Goal: Task Accomplishment & Management: Use online tool/utility

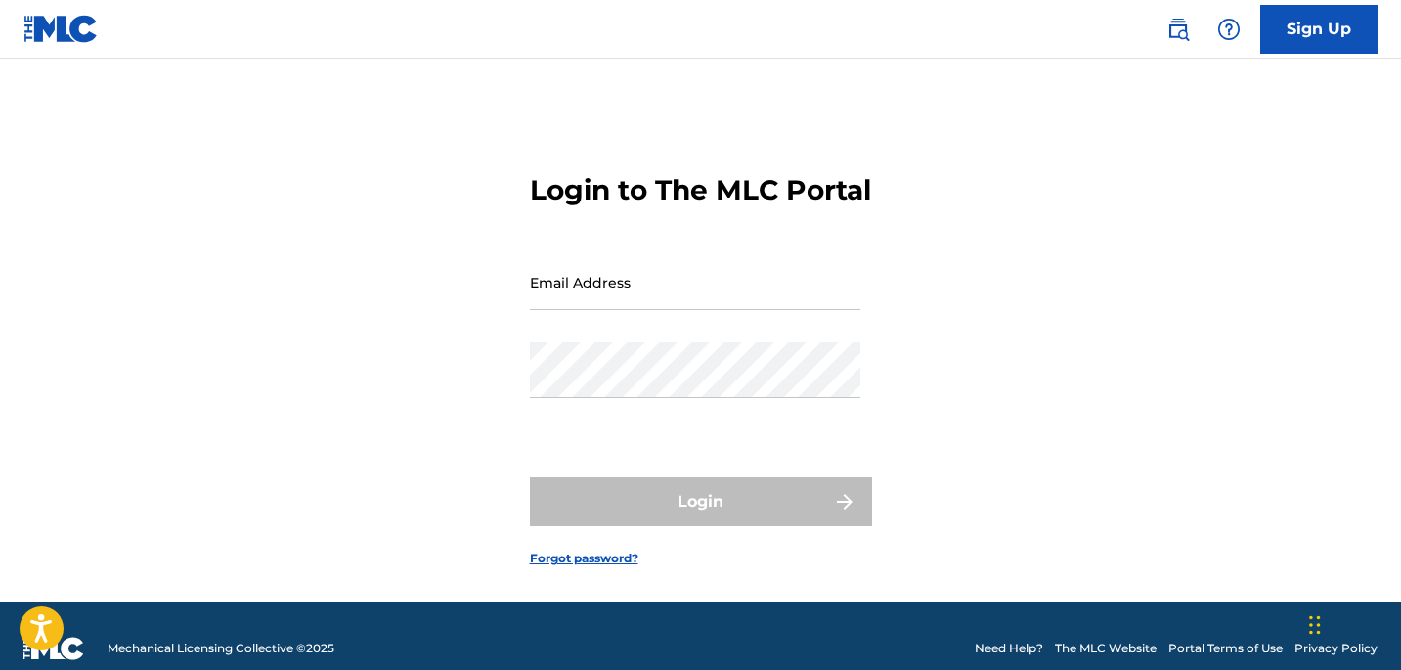
click at [774, 310] on input "Email Address" at bounding box center [695, 282] width 330 height 56
type input "[EMAIL_ADDRESS][DOMAIN_NAME]"
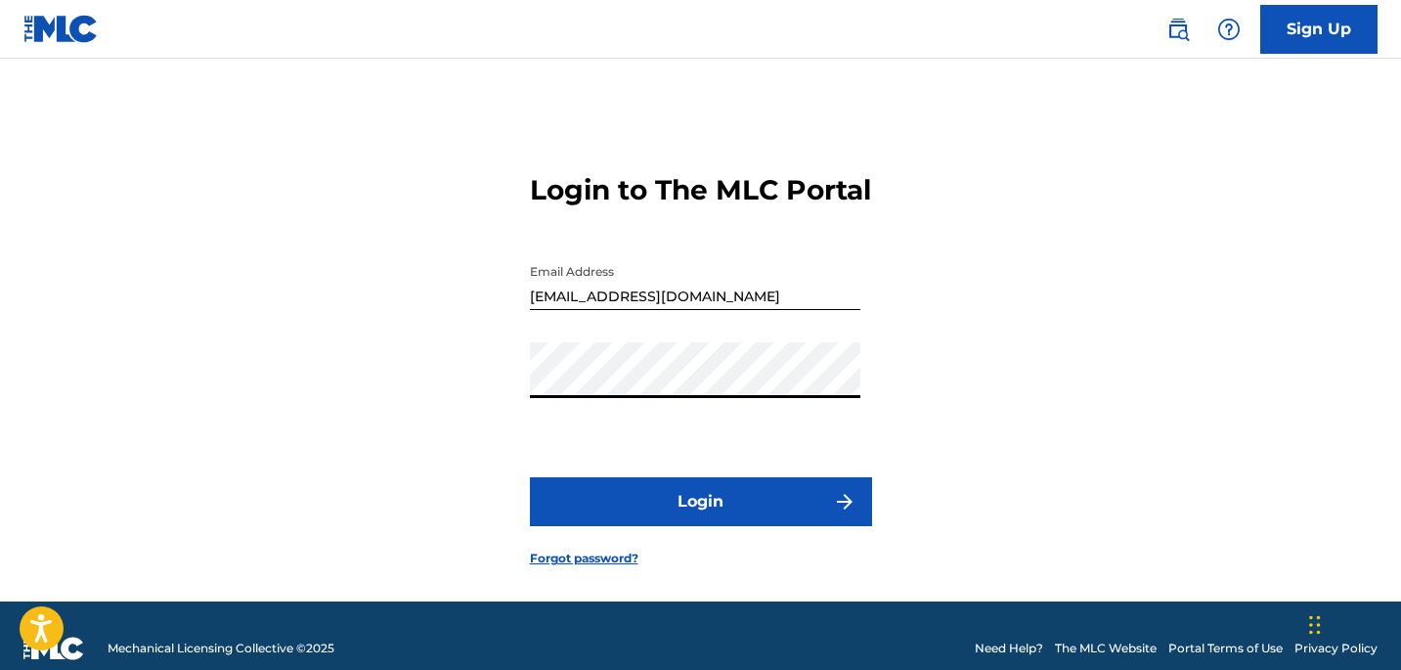
click at [668, 526] on button "Login" at bounding box center [701, 501] width 342 height 49
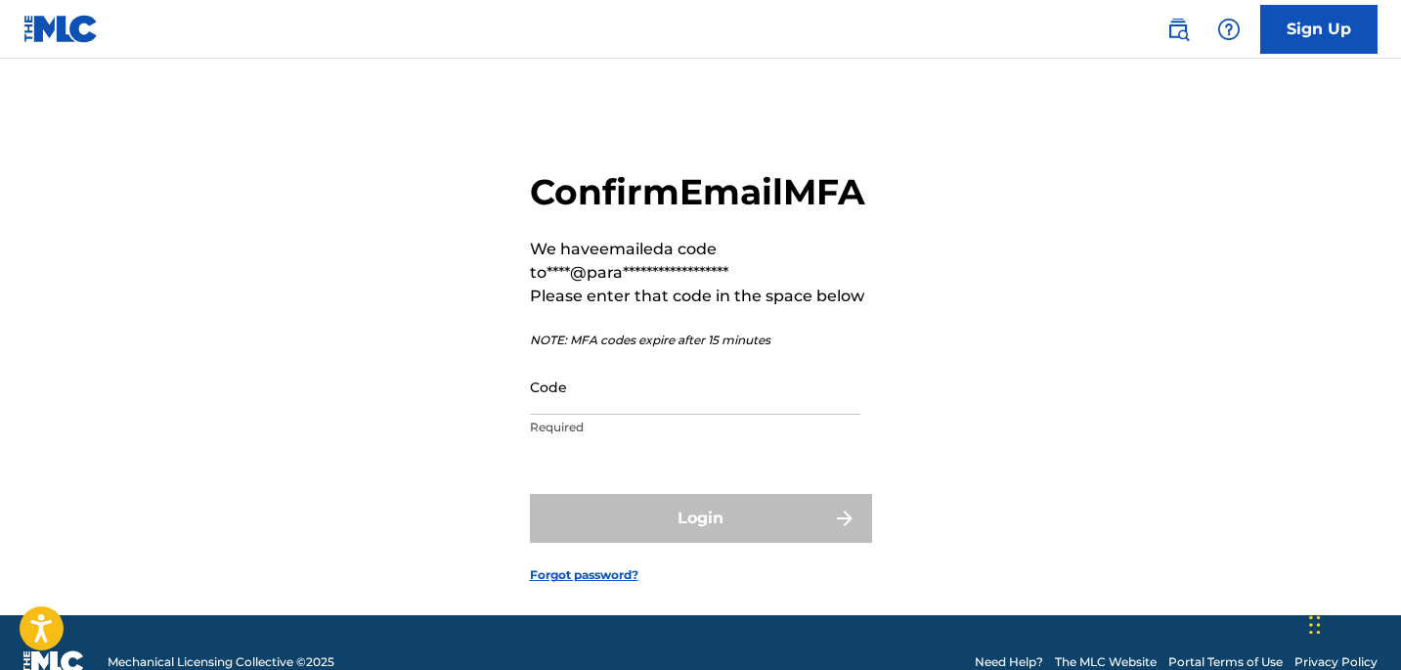
click at [665, 414] on input "Code" at bounding box center [695, 387] width 330 height 56
paste input "812541"
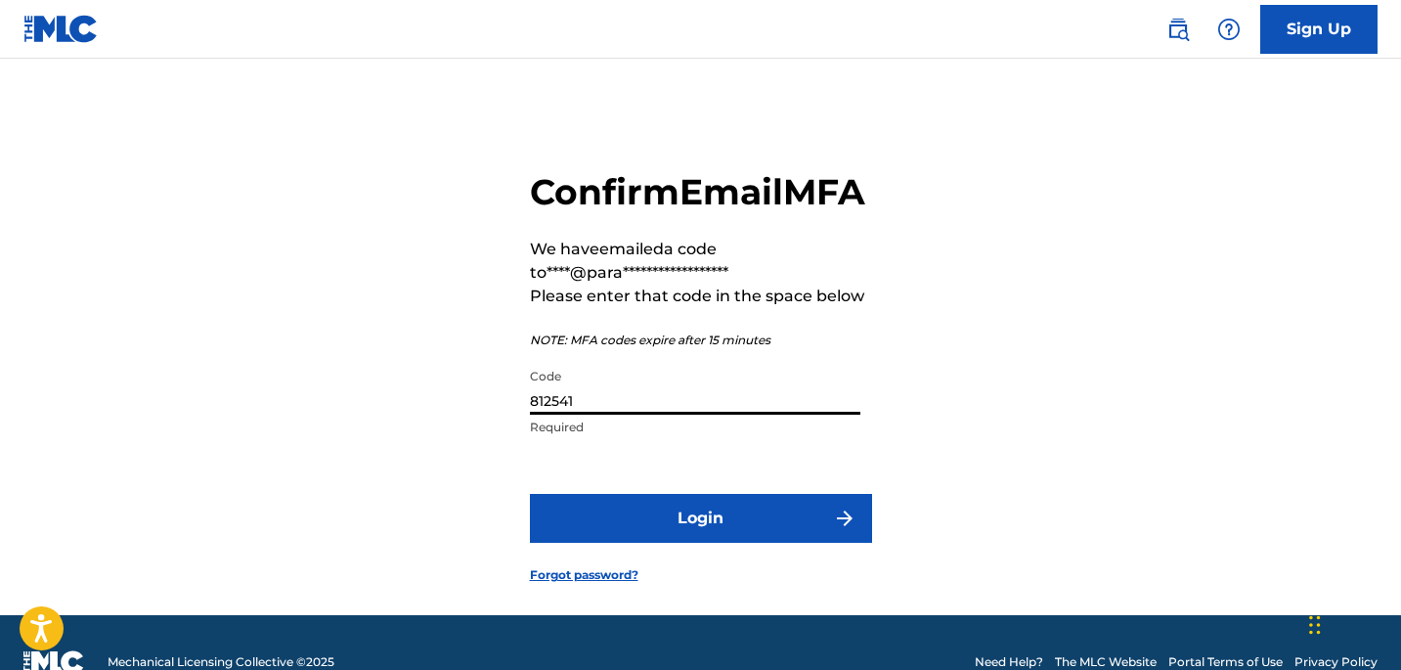
type input "812541"
click at [667, 543] on button "Login" at bounding box center [701, 518] width 342 height 49
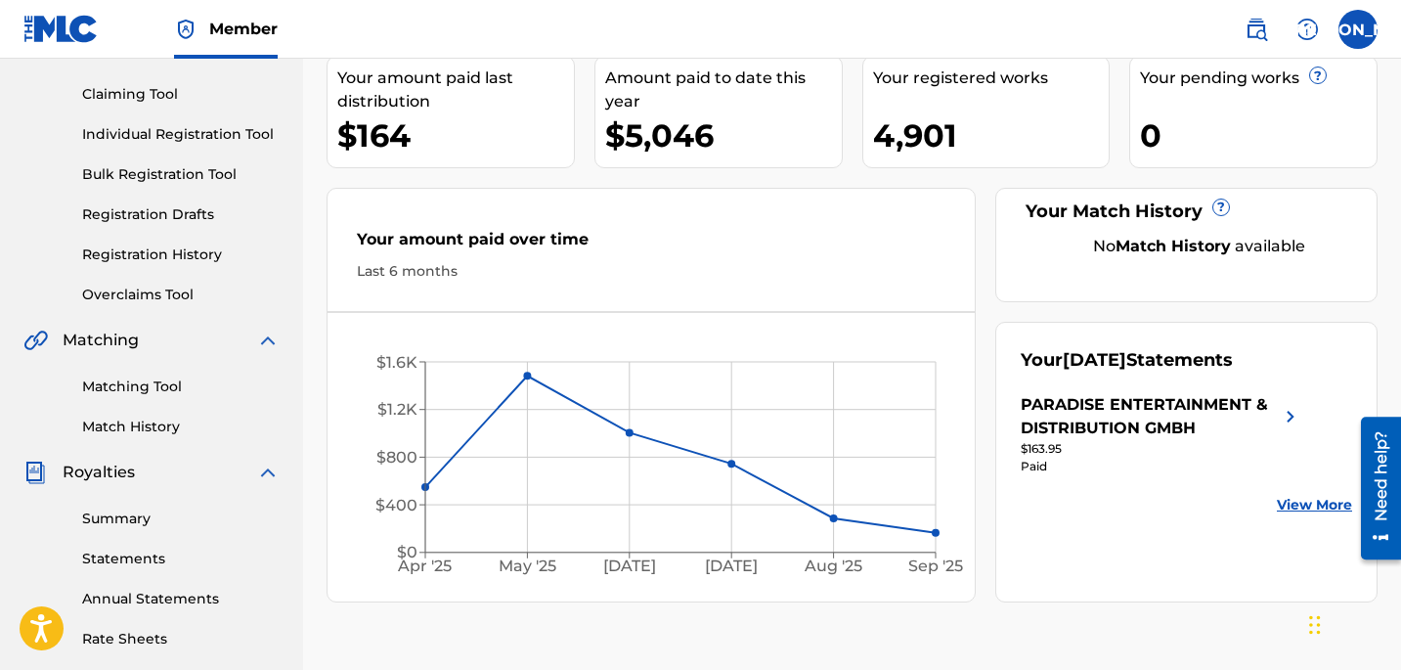
scroll to position [205, 0]
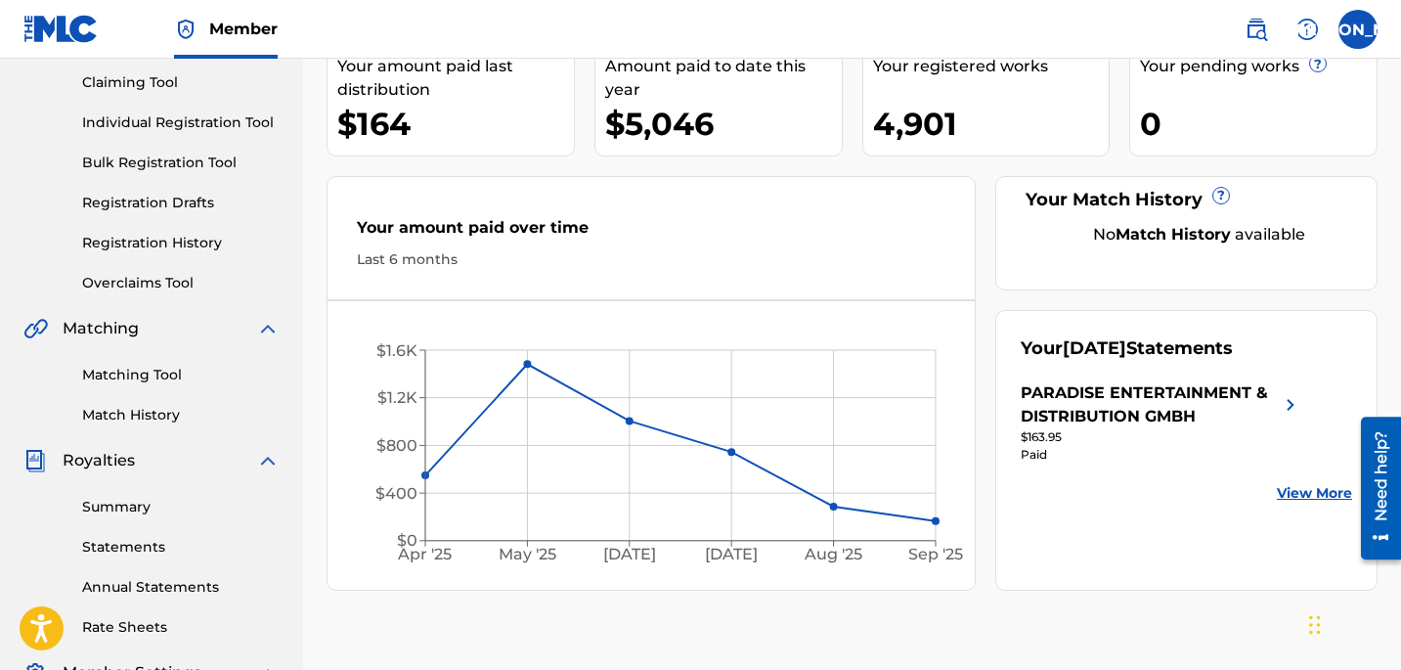
click at [107, 514] on link "Summary" at bounding box center [180, 507] width 197 height 21
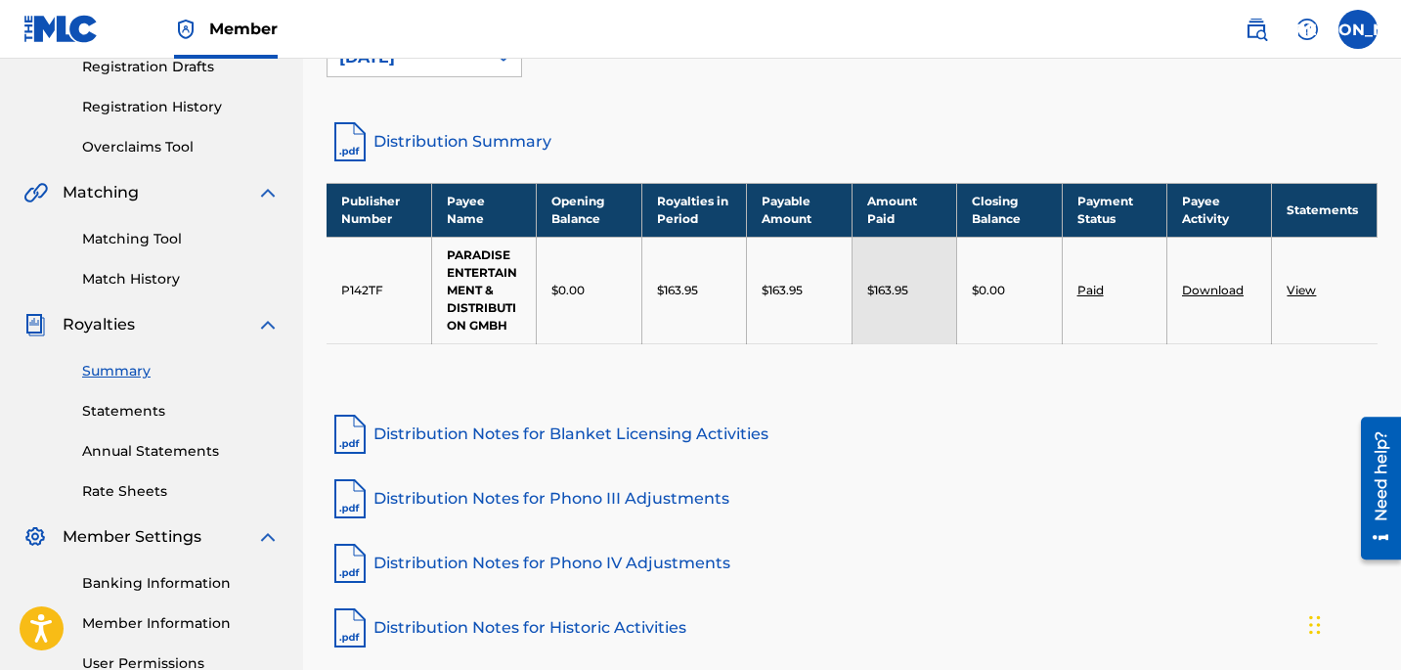
scroll to position [313, 0]
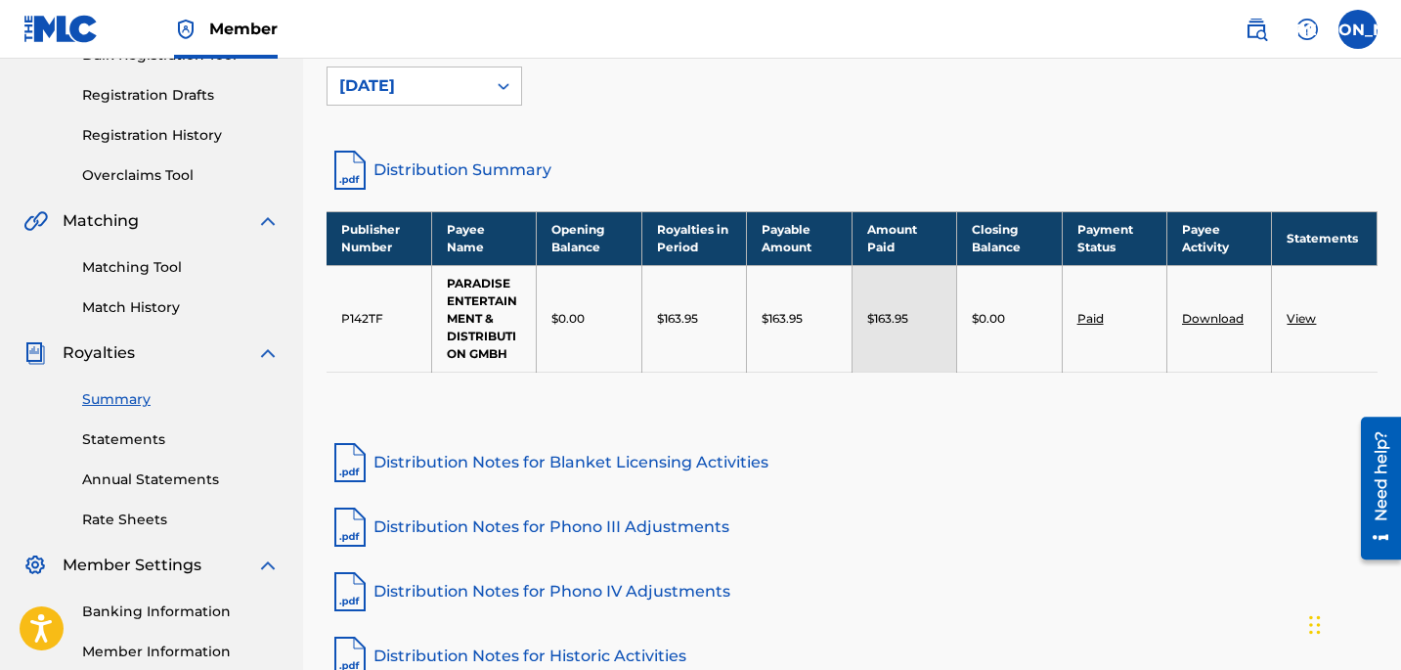
click at [199, 368] on div "Summary Statements Annual Statements Rate Sheets" at bounding box center [151, 447] width 256 height 165
click at [173, 172] on link "Overclaims Tool" at bounding box center [180, 175] width 197 height 21
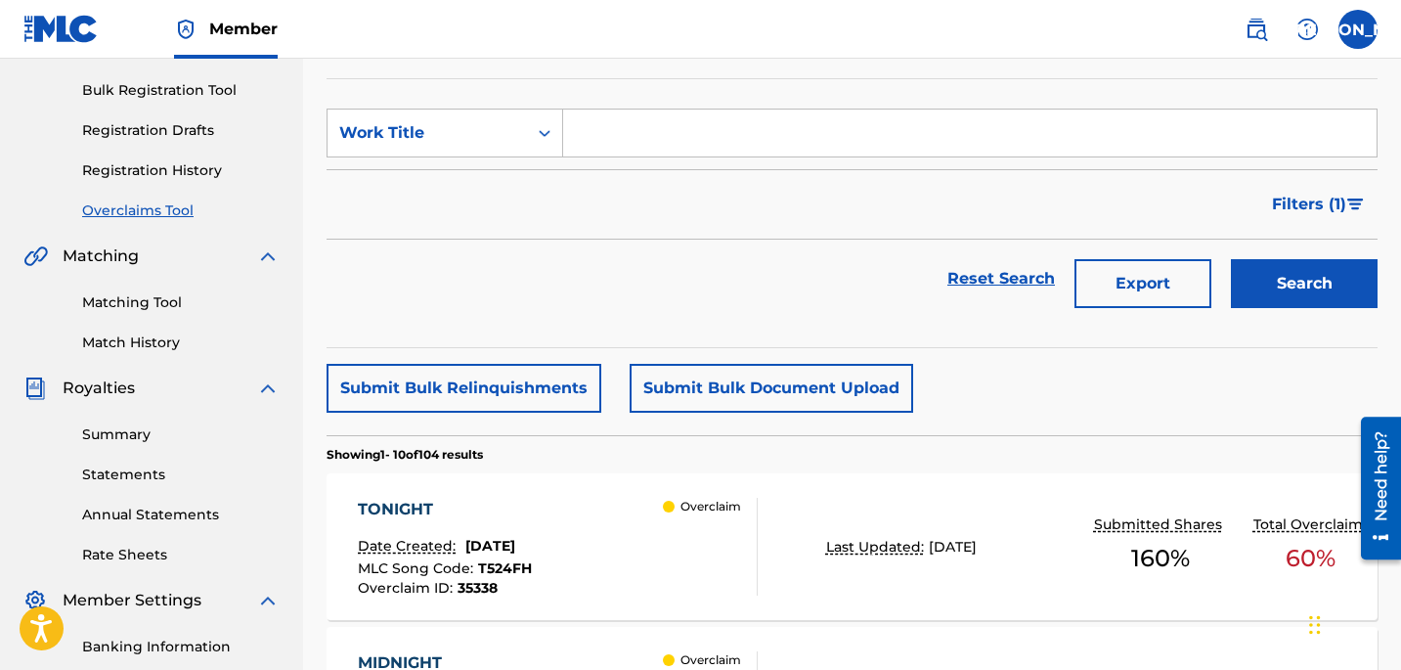
scroll to position [337, 0]
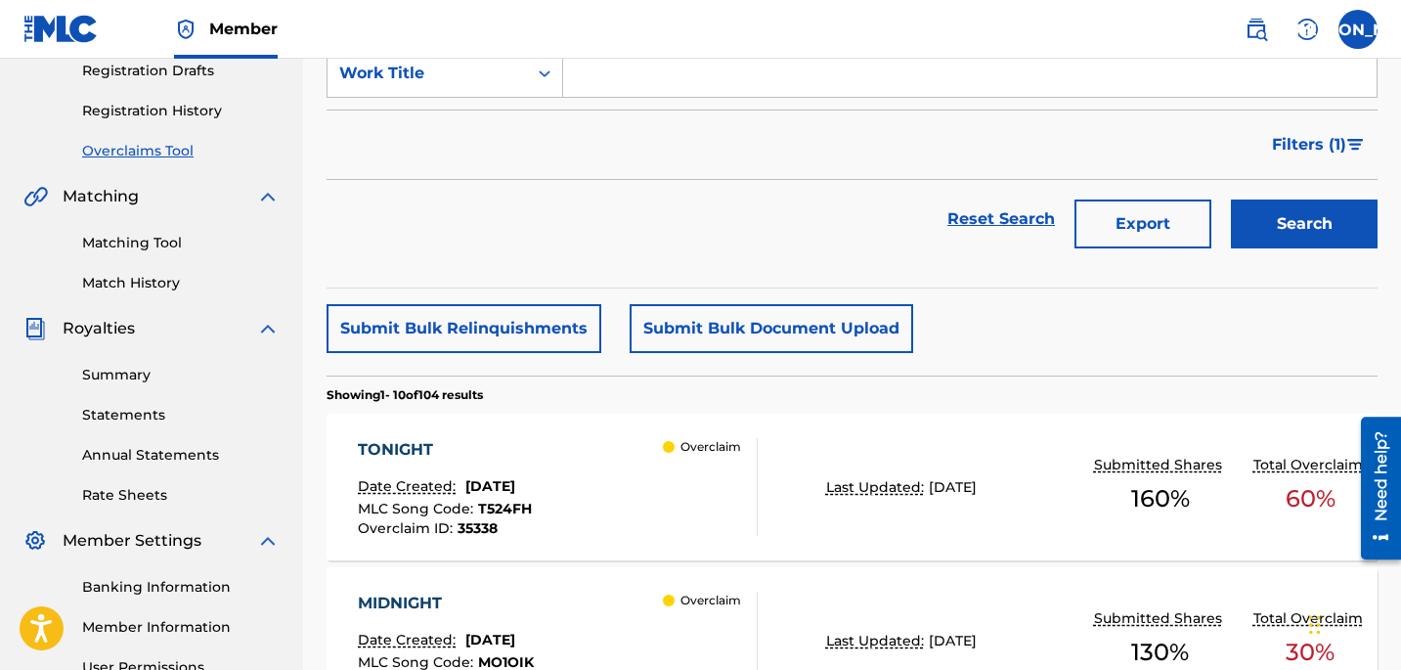
click at [1318, 145] on span "Filters ( 1 )" at bounding box center [1309, 144] width 74 height 23
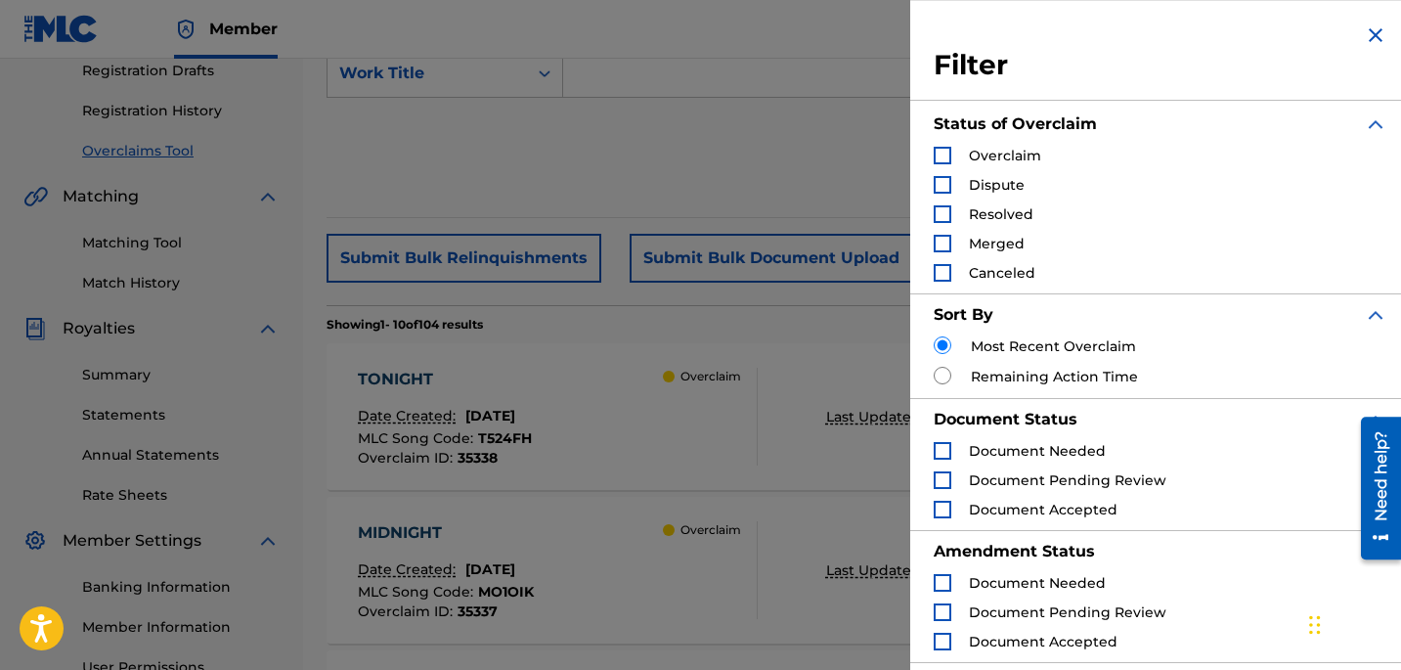
click at [944, 215] on div "Search Form" at bounding box center [943, 214] width 18 height 18
click at [935, 349] on input "Search Form" at bounding box center [943, 345] width 18 height 18
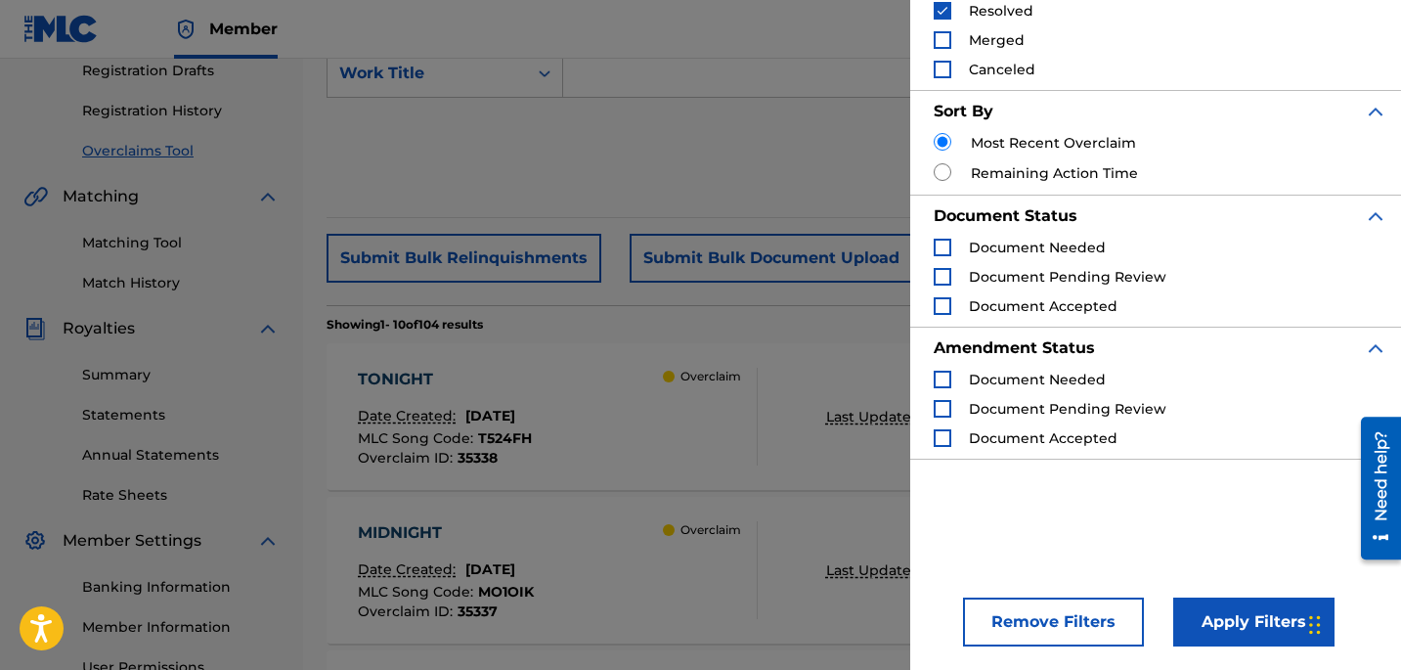
click at [1243, 632] on button "Apply Filters" at bounding box center [1253, 621] width 161 height 49
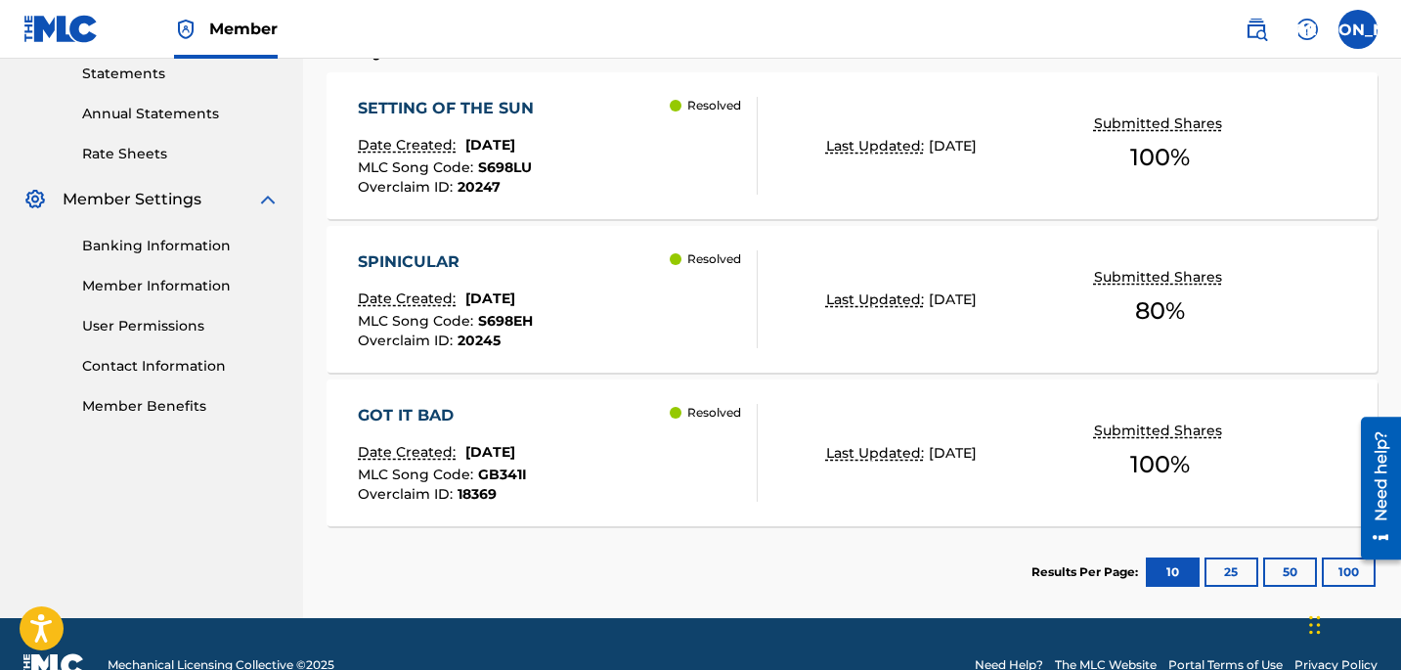
scroll to position [0, 0]
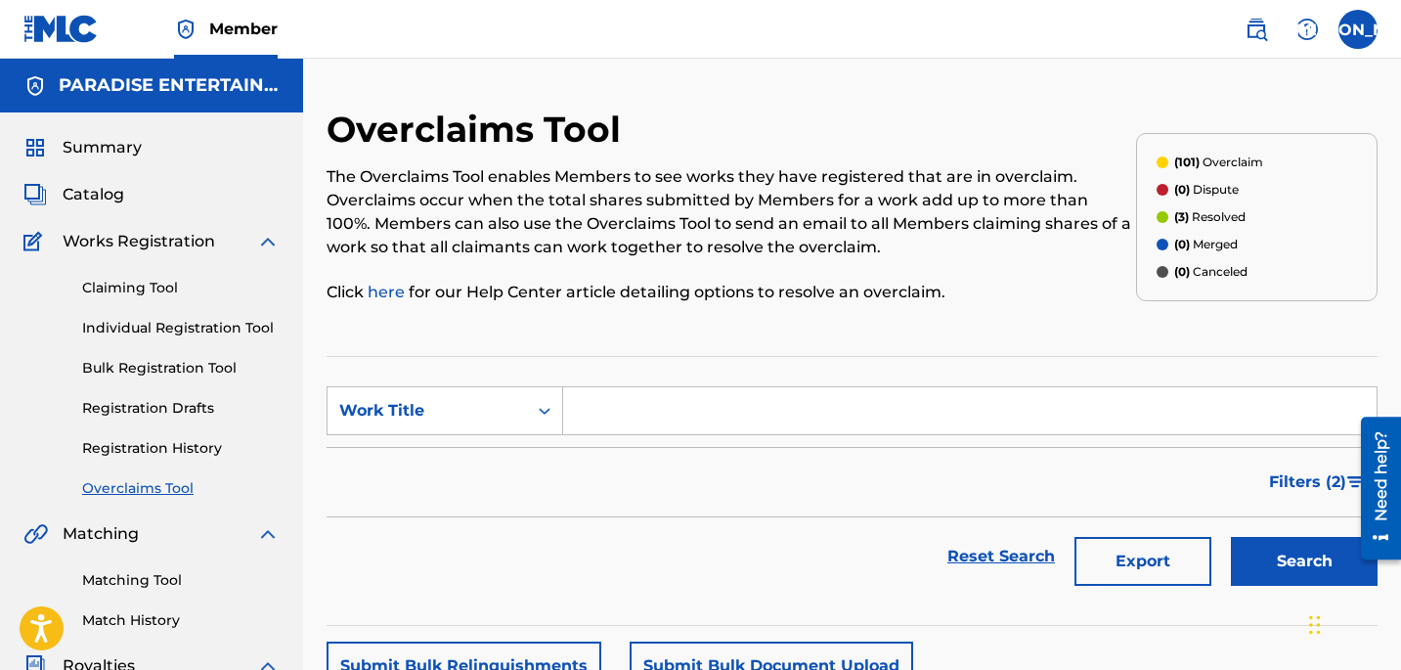
click at [1313, 494] on button "Filters ( 2 )" at bounding box center [1317, 481] width 120 height 49
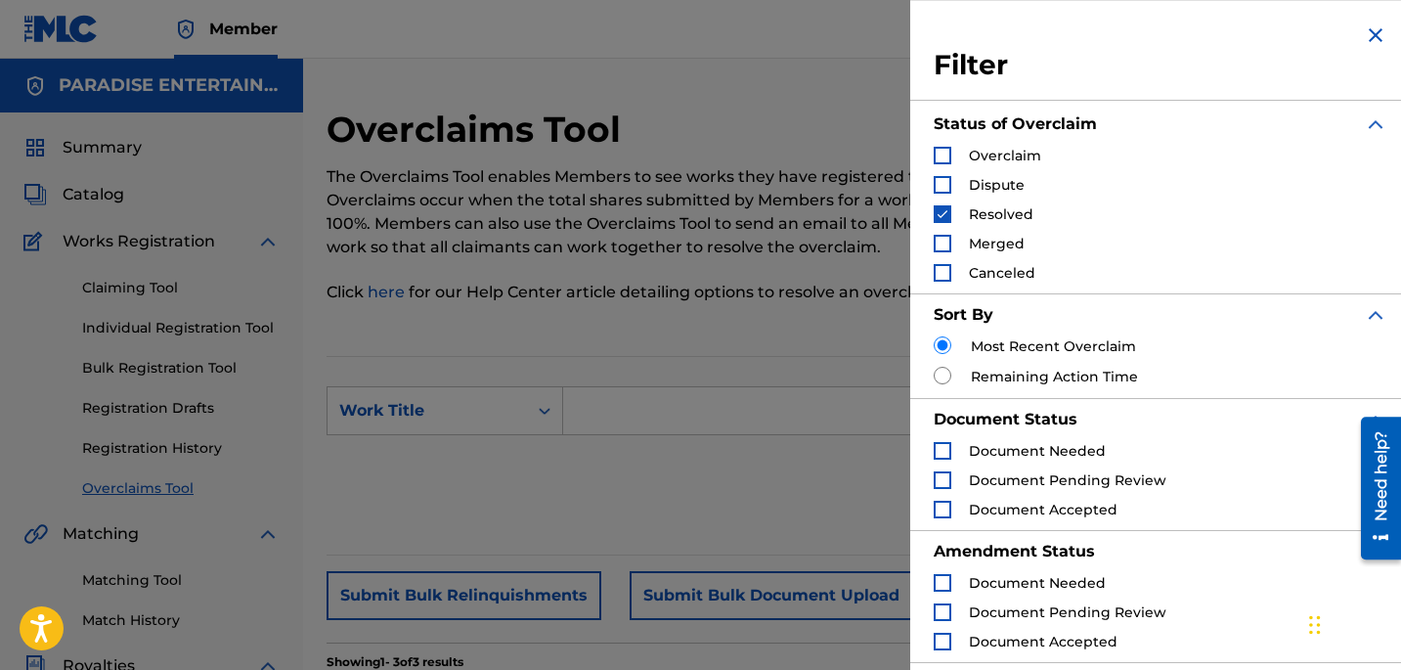
click at [943, 152] on div "Search Form" at bounding box center [943, 156] width 18 height 18
click at [946, 205] on div "Search Form" at bounding box center [943, 214] width 18 height 18
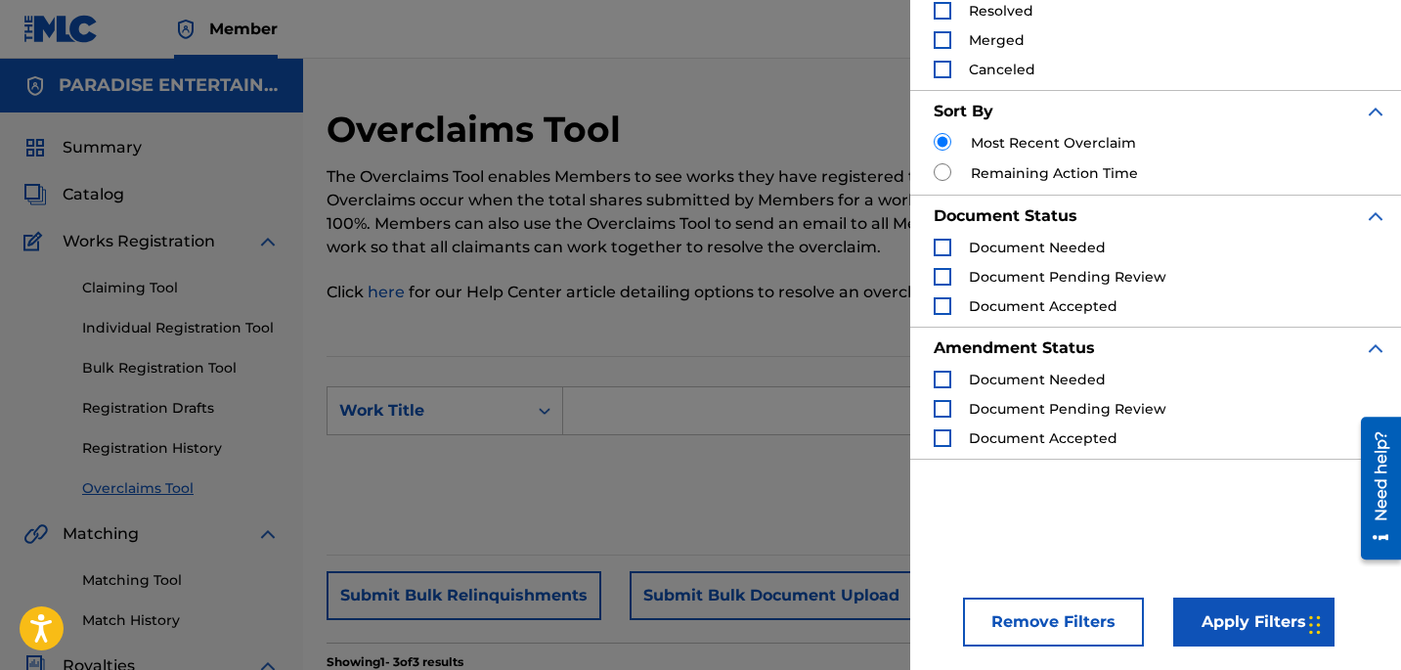
click at [1253, 620] on button "Apply Filters" at bounding box center [1253, 621] width 161 height 49
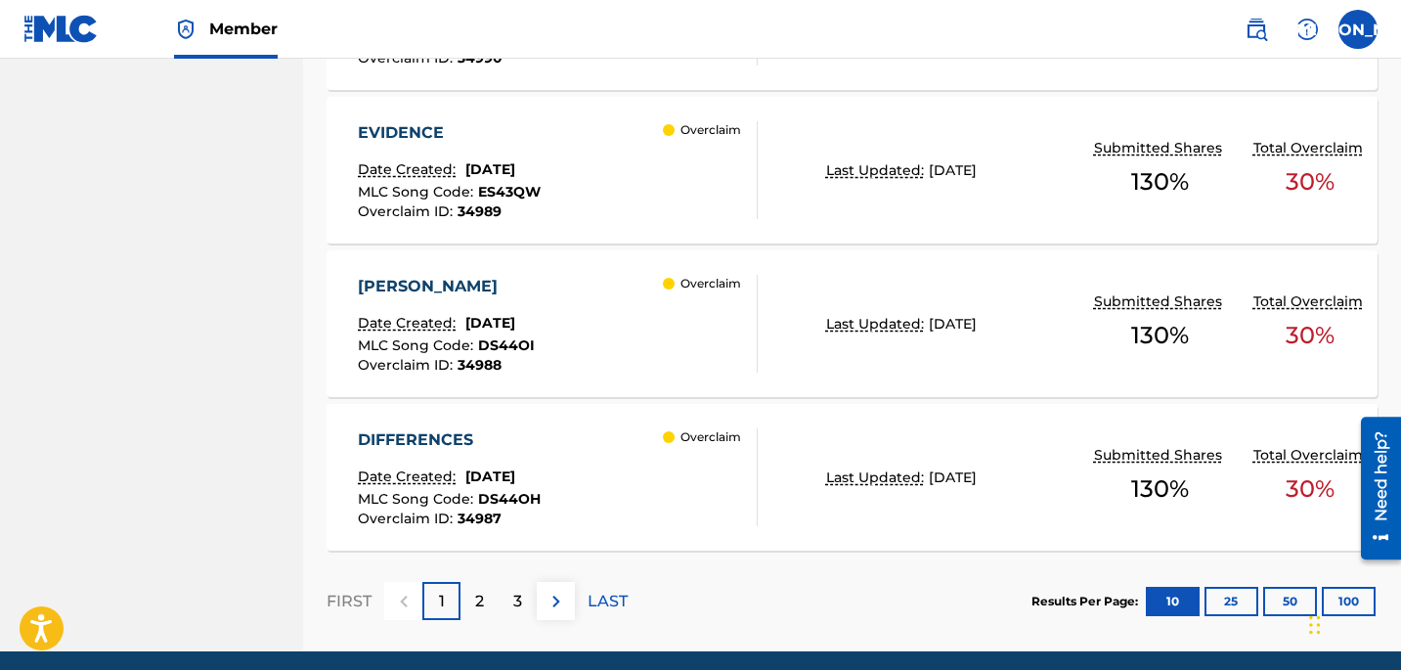
scroll to position [1804, 0]
